Goal: Task Accomplishment & Management: Manage account settings

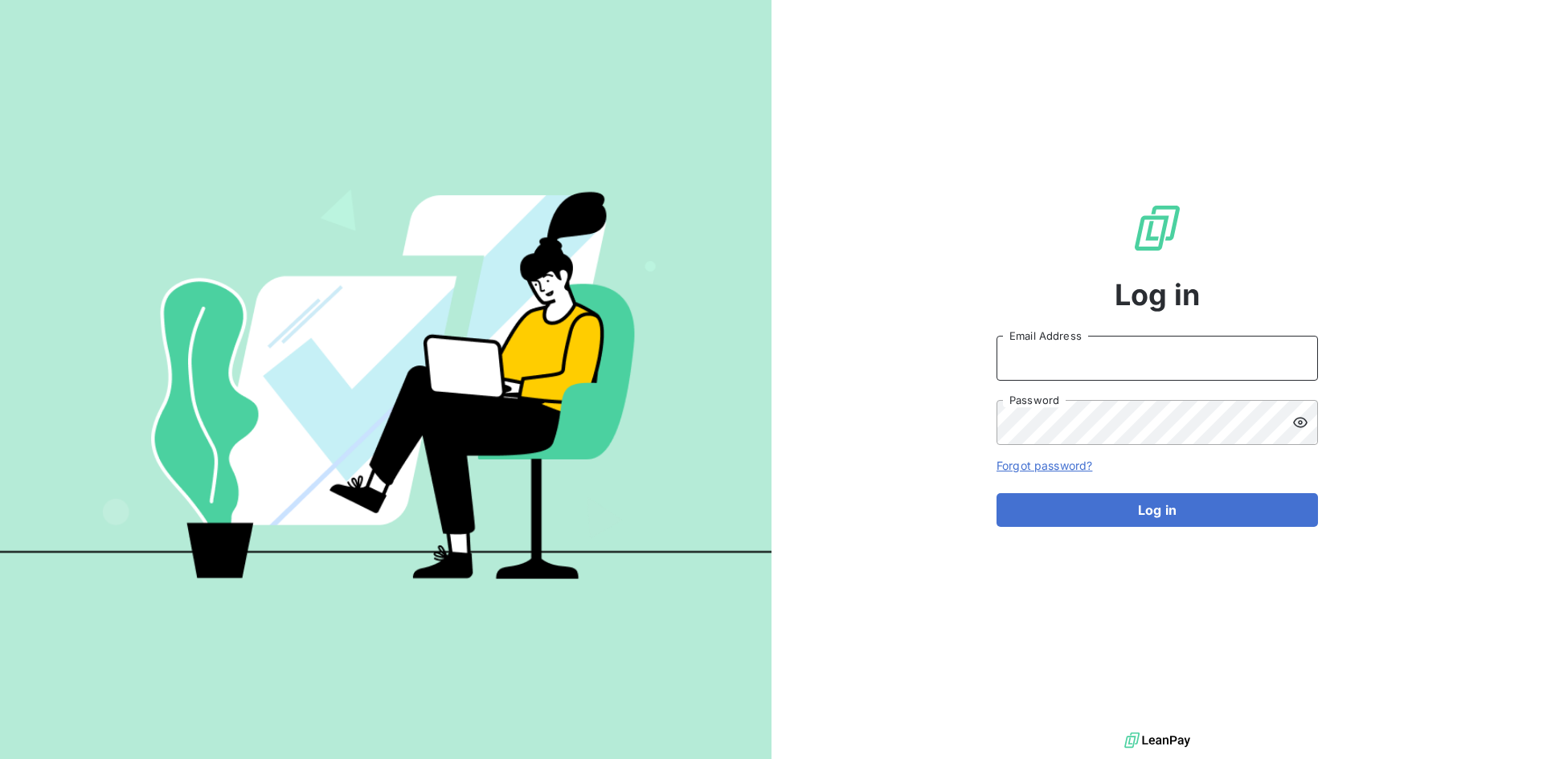
click at [1014, 354] on input "Email Address" at bounding box center [1156, 358] width 321 height 45
paste input "[PERSON_NAME][EMAIL_ADDRESS][PERSON_NAME][DOMAIN_NAME]"
type input "[PERSON_NAME][EMAIL_ADDRESS][PERSON_NAME][DOMAIN_NAME]"
click at [932, 462] on div "Log in [PERSON_NAME][EMAIL_ADDRESS][PERSON_NAME][DOMAIN_NAME] Email Address Pas…" at bounding box center [1156, 364] width 771 height 729
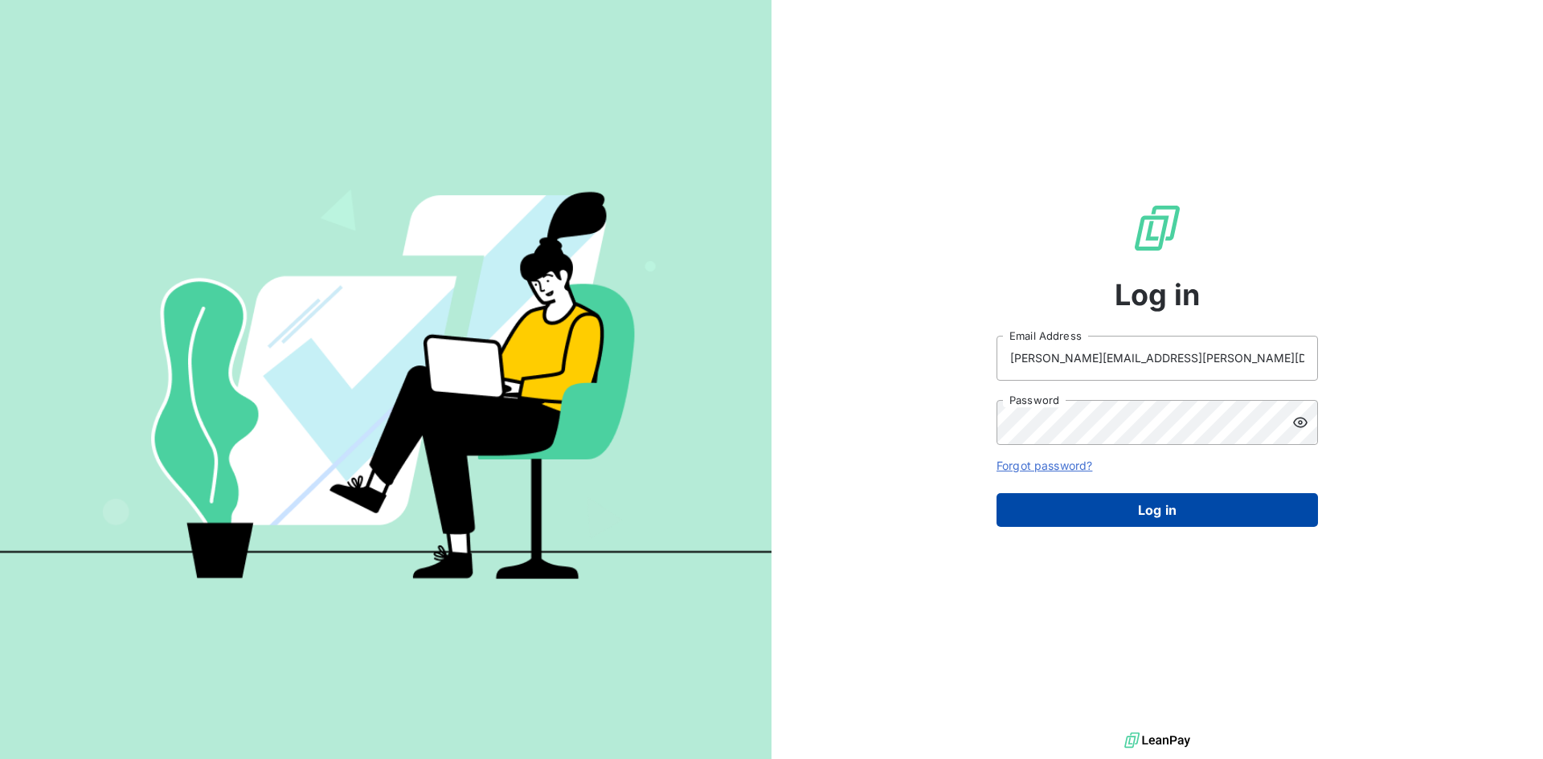
click at [1086, 501] on button "Log in" at bounding box center [1156, 510] width 321 height 34
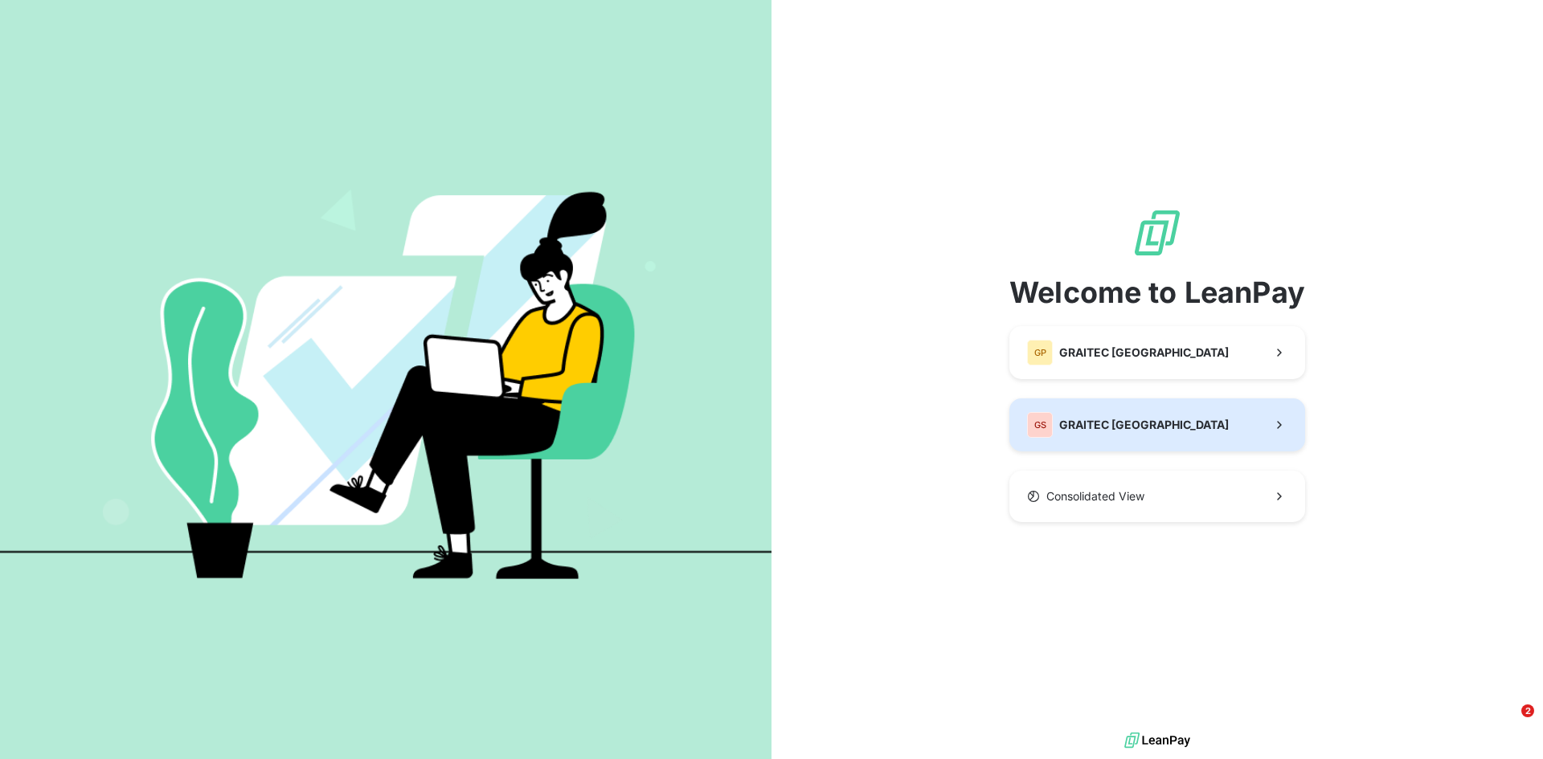
click at [1079, 422] on span "GRAITEC [GEOGRAPHIC_DATA]" at bounding box center [1144, 425] width 170 height 16
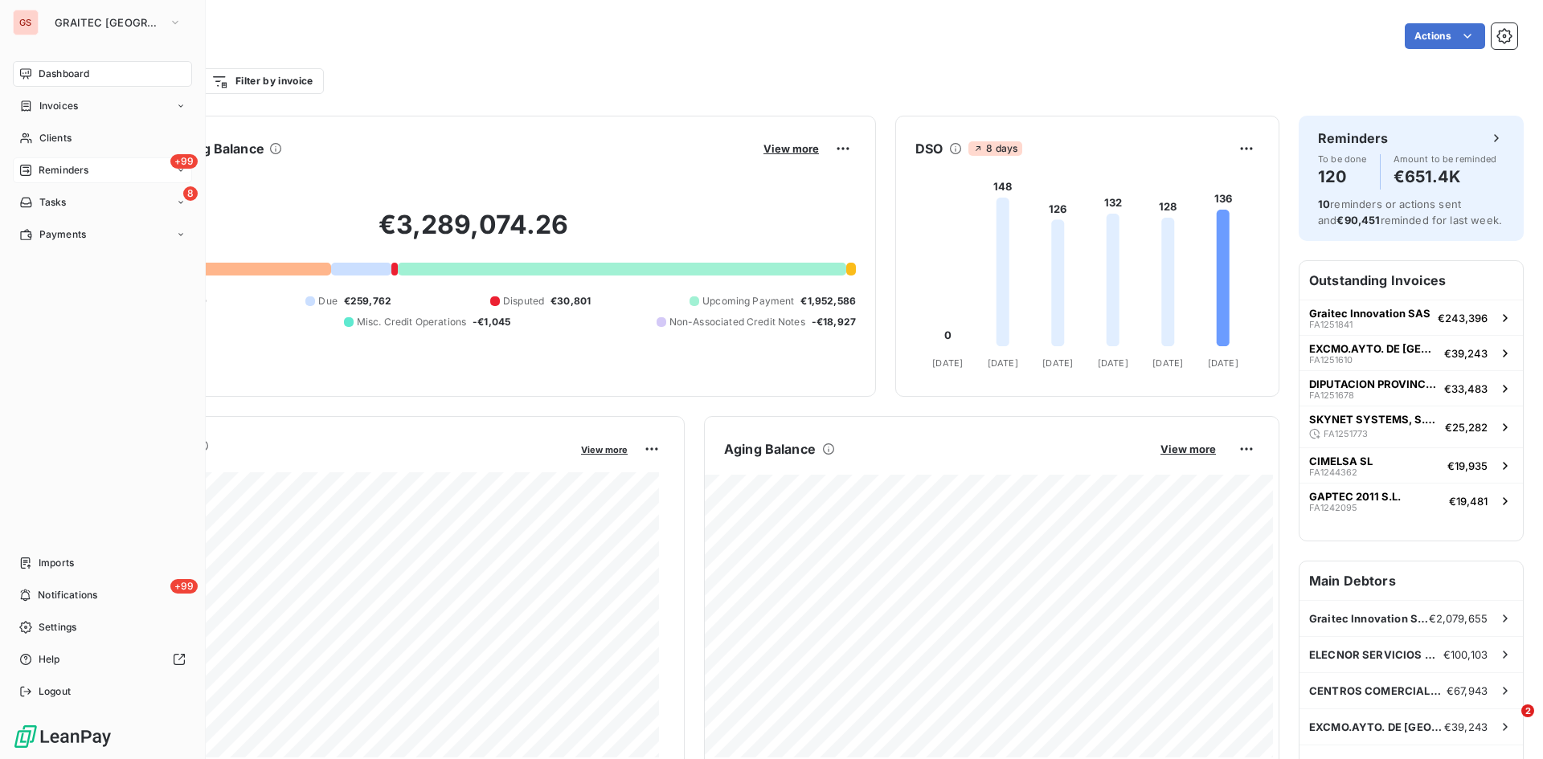
click at [44, 168] on span "Reminders" at bounding box center [64, 170] width 50 height 14
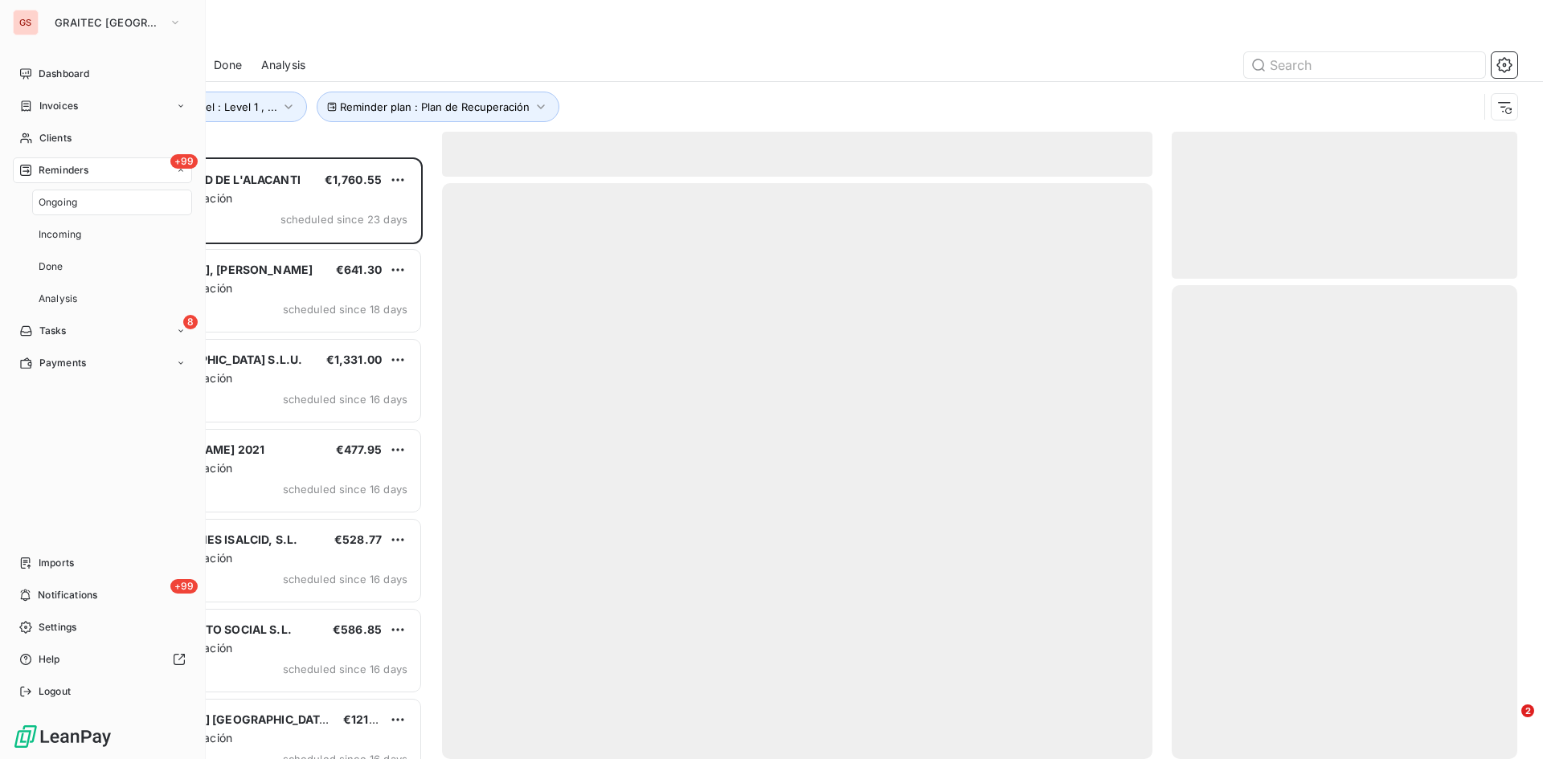
click at [69, 165] on span "Reminders" at bounding box center [64, 170] width 50 height 14
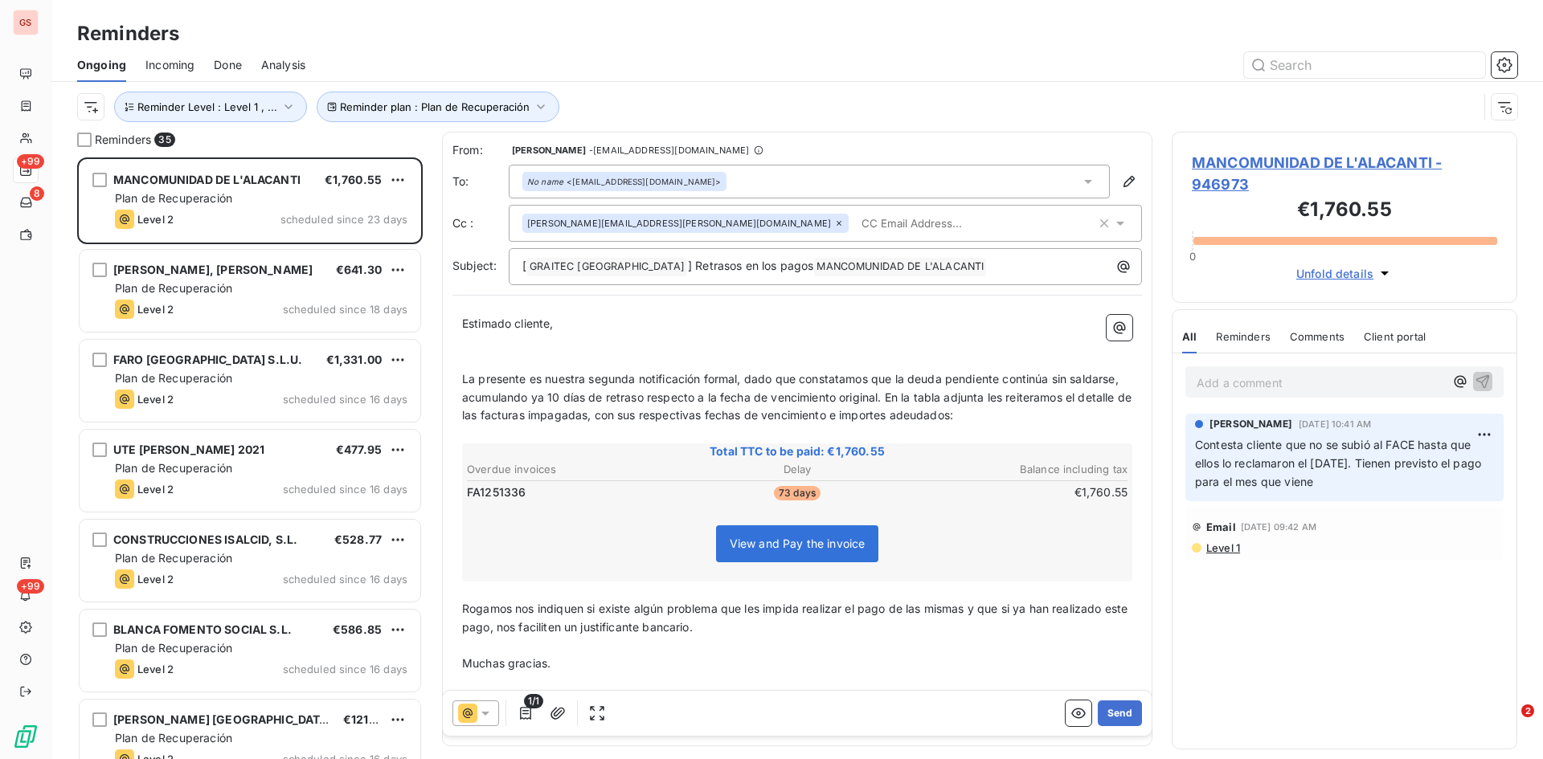
click at [242, 70] on span "Done" at bounding box center [228, 65] width 28 height 16
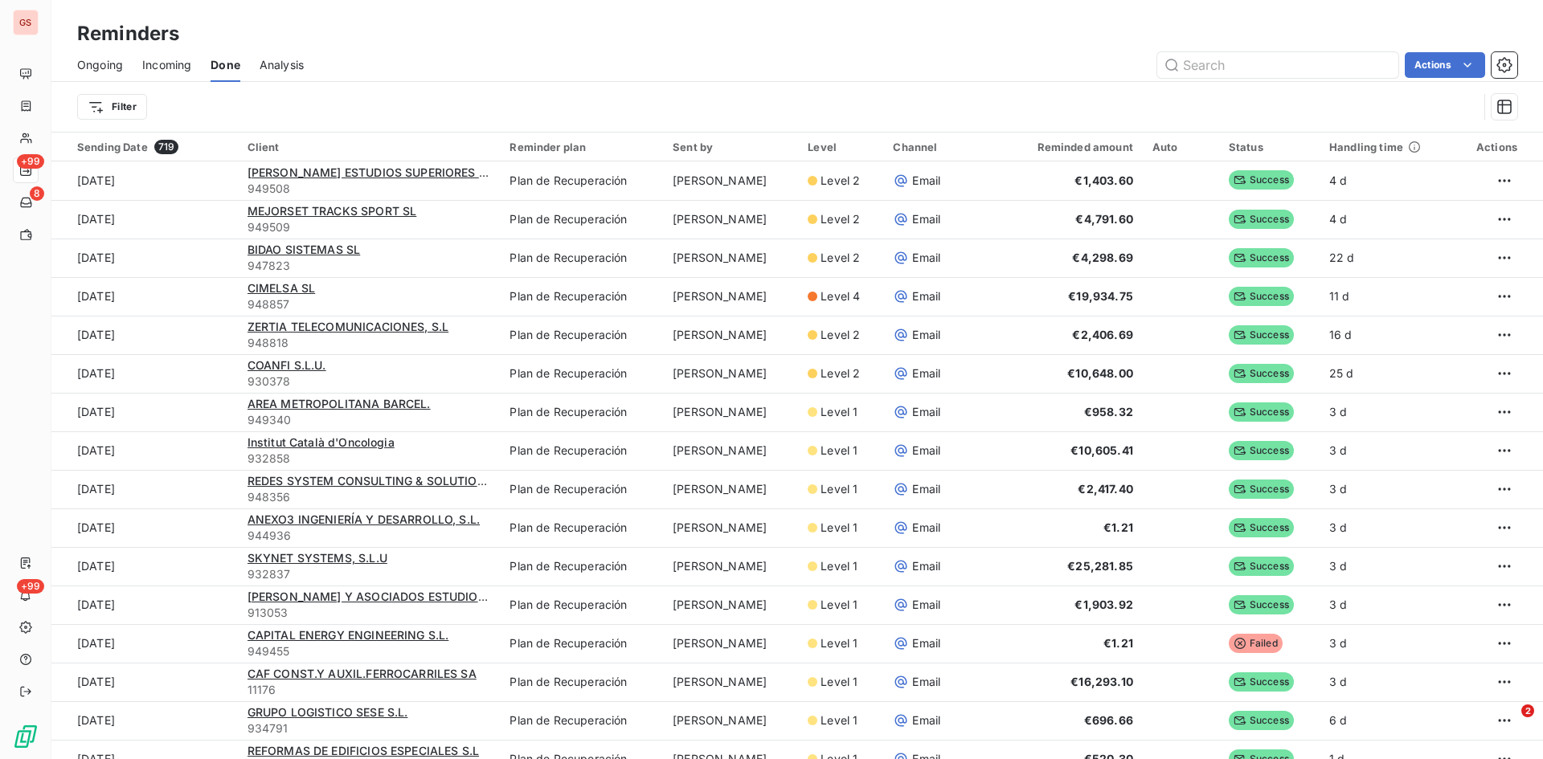
click at [101, 59] on span "Ongoing" at bounding box center [100, 65] width 46 height 16
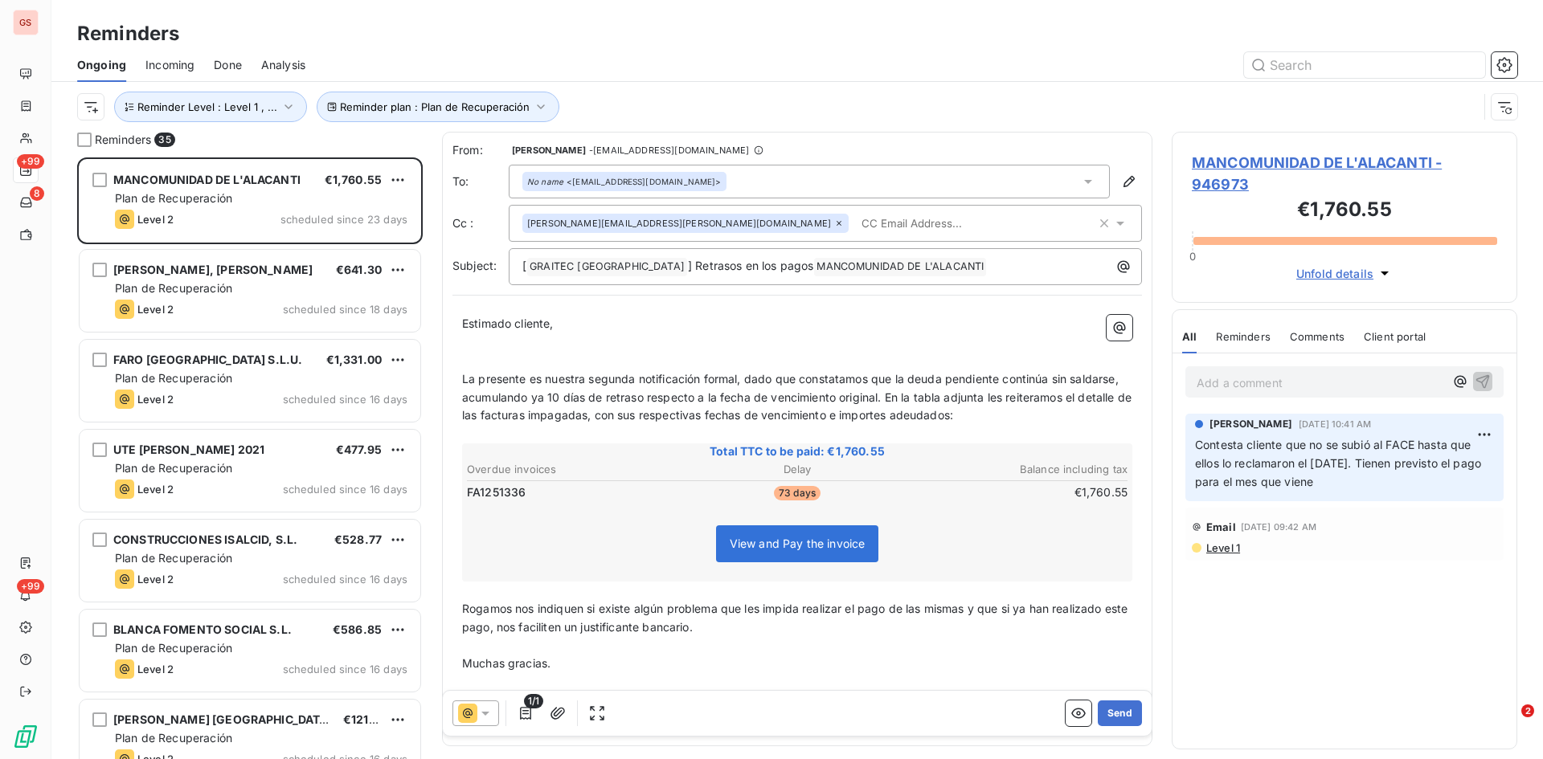
scroll to position [590, 333]
